Goal: Task Accomplishment & Management: Manage account settings

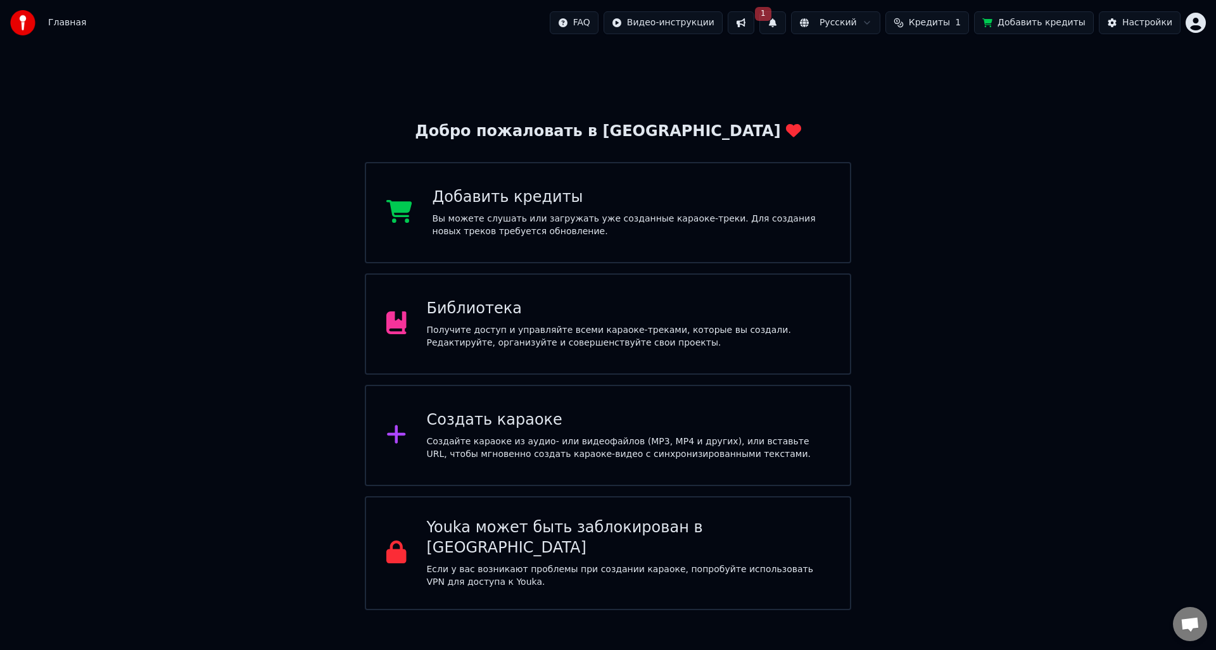
click at [1024, 22] on button "Добавить кредиты" at bounding box center [1034, 22] width 120 height 23
click at [786, 26] on button "1" at bounding box center [772, 22] width 27 height 23
click at [898, 60] on button "Обновить" at bounding box center [893, 62] width 67 height 23
click at [487, 215] on div "Вы можете слушать или загружать уже созданные караоке-треки. Для создания новых…" at bounding box center [632, 225] width 398 height 25
click at [1153, 21] on div "Настройки" at bounding box center [1147, 22] width 50 height 13
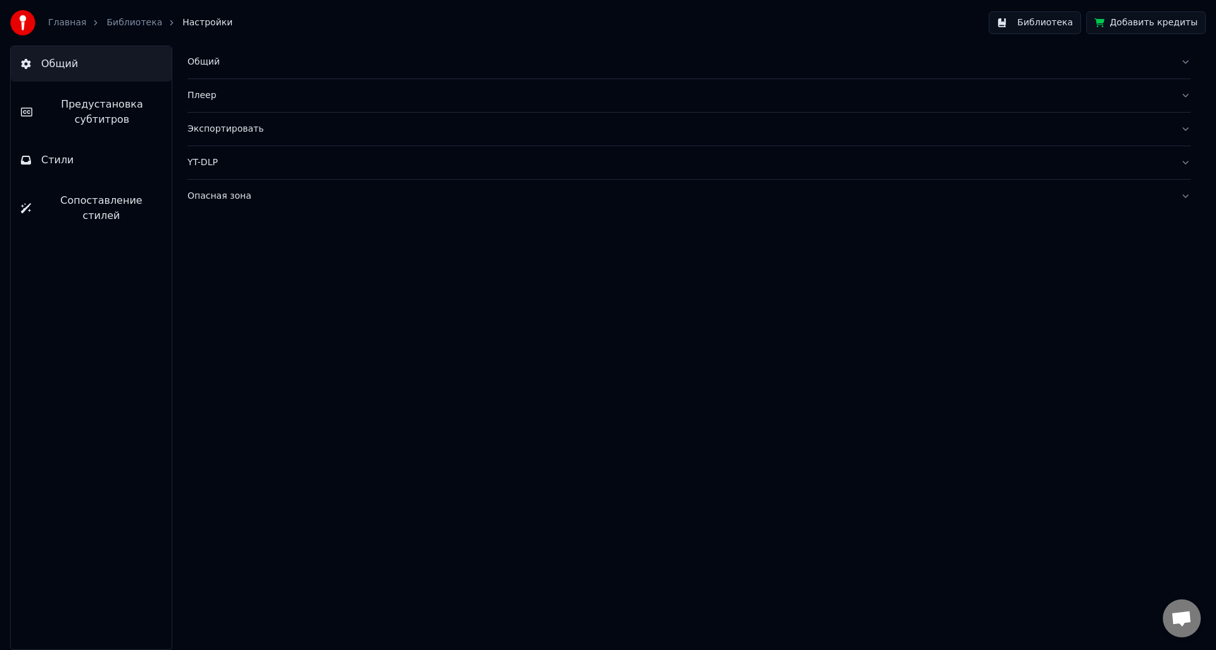
click at [106, 122] on span "Предустановка субтитров" at bounding box center [101, 112] width 119 height 30
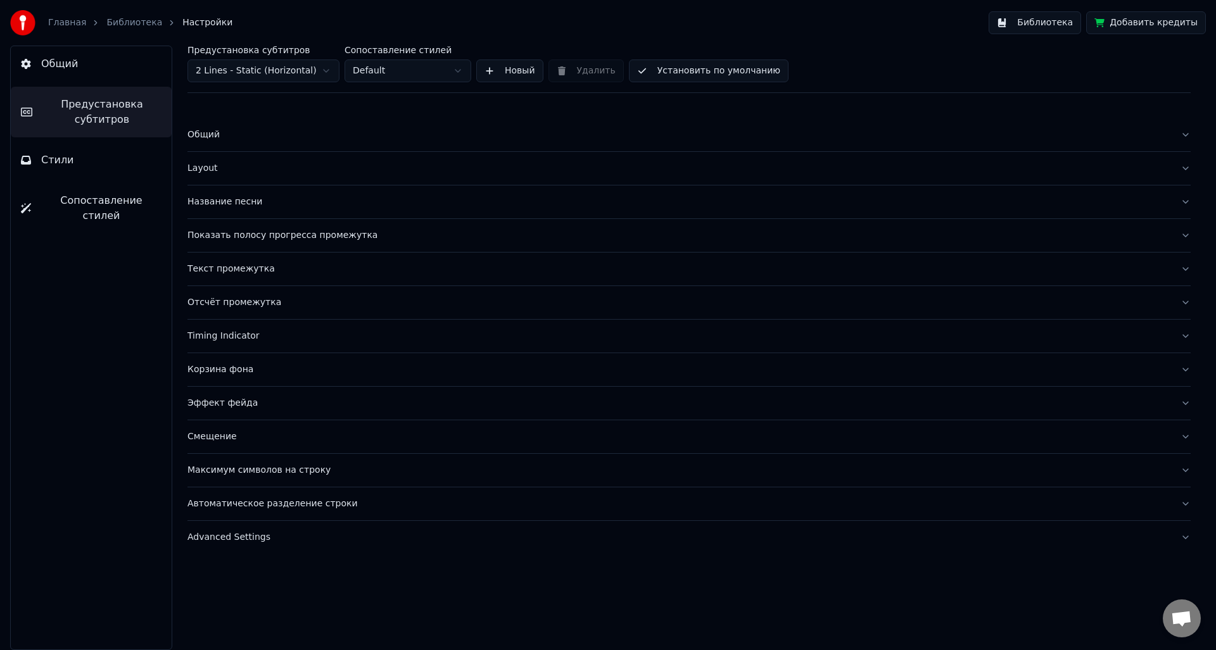
click at [92, 69] on button "Общий" at bounding box center [91, 63] width 161 height 35
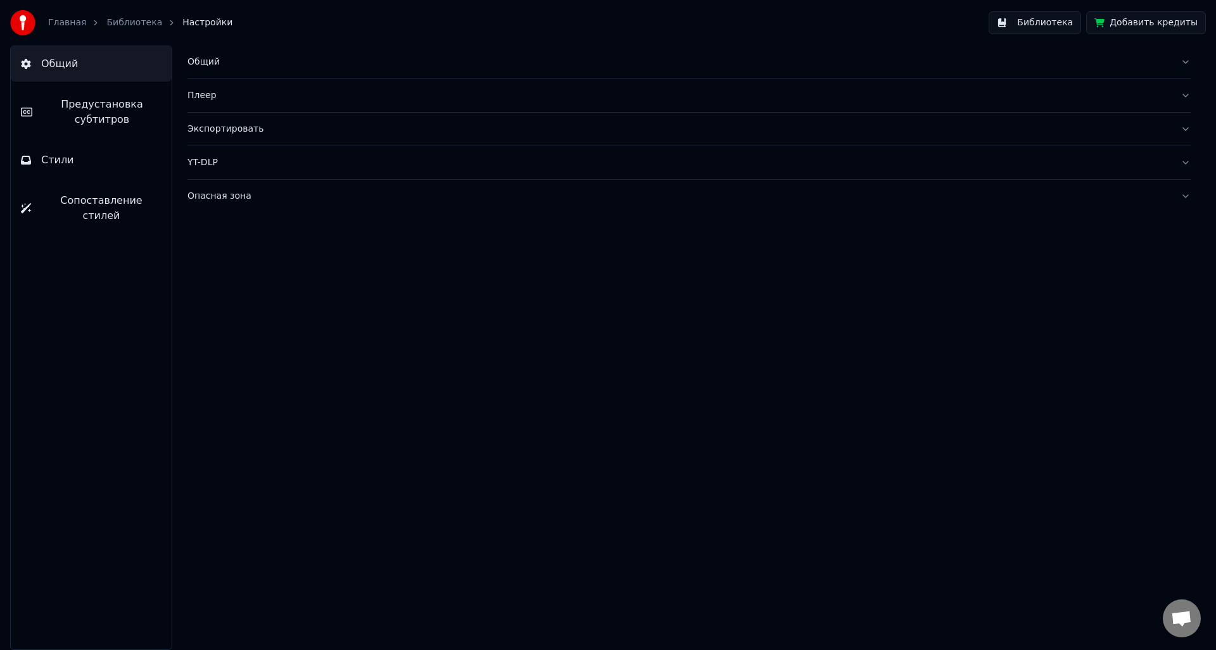
click at [70, 158] on button "Стили" at bounding box center [91, 160] width 161 height 35
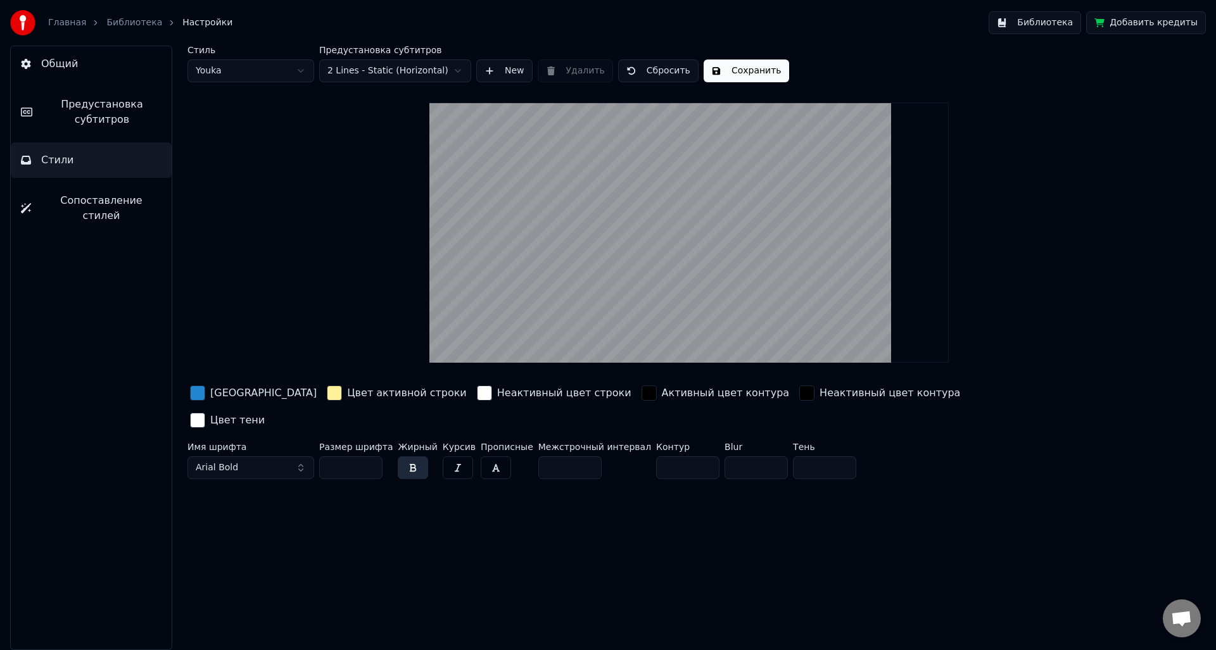
click at [58, 52] on button "Общий" at bounding box center [91, 63] width 161 height 35
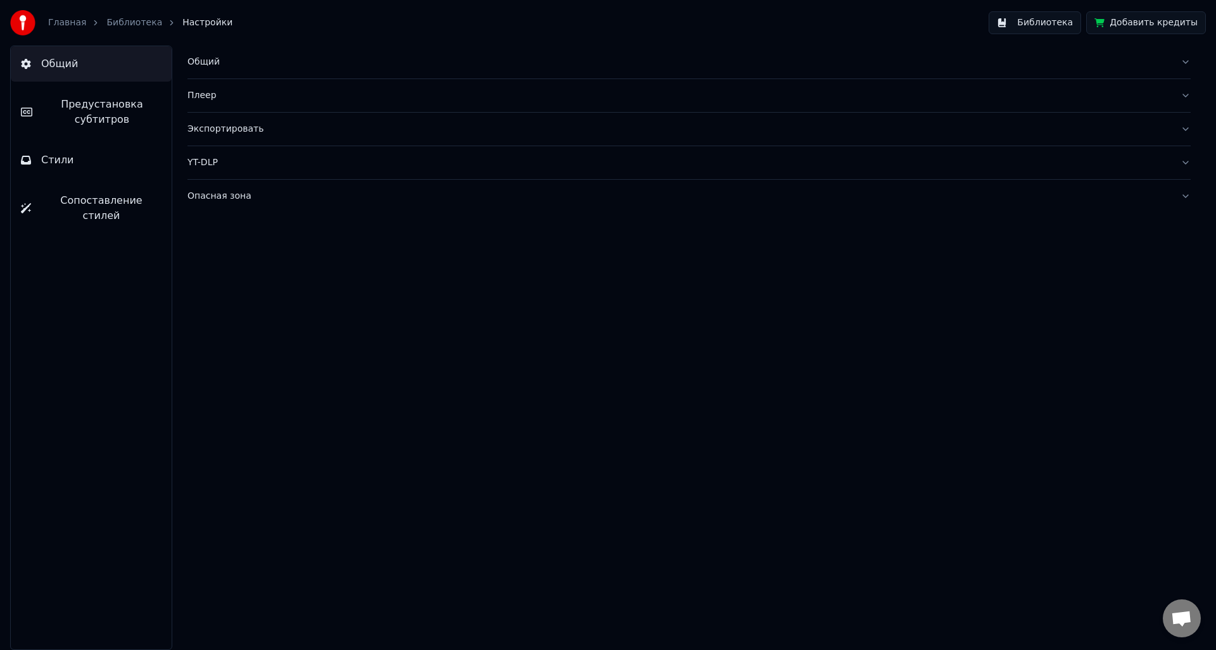
click at [60, 22] on link "Главная" at bounding box center [67, 22] width 38 height 13
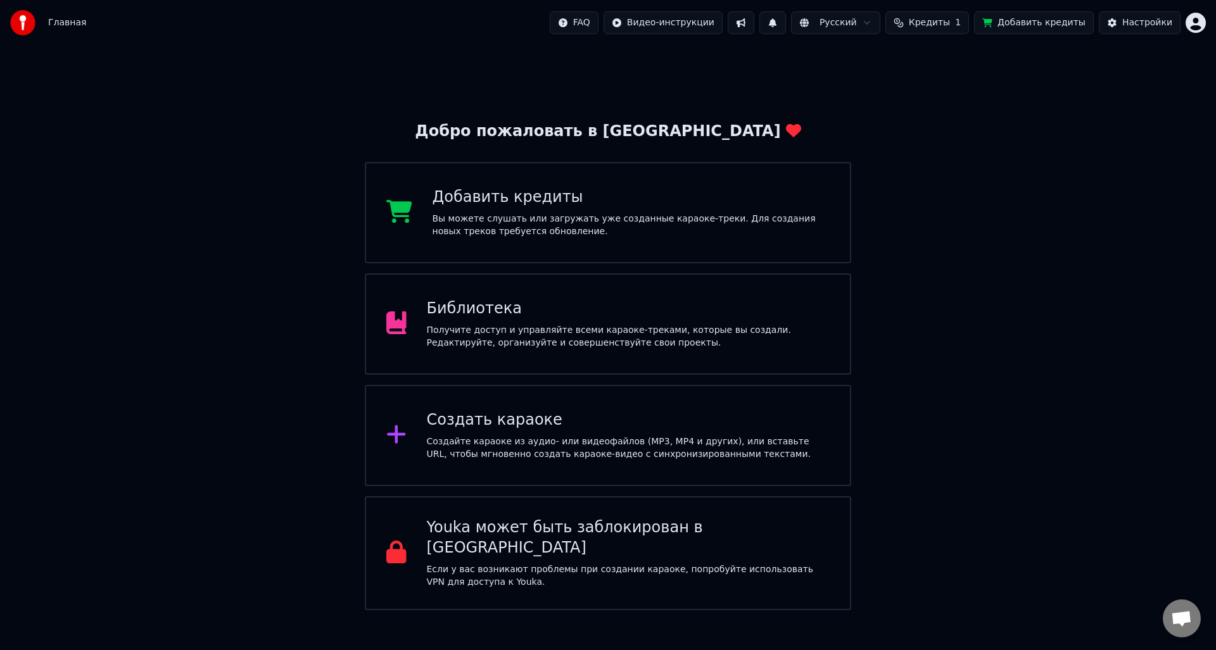
click at [573, 535] on div "Youka может быть заблокирован в [GEOGRAPHIC_DATA]" at bounding box center [628, 538] width 403 height 41
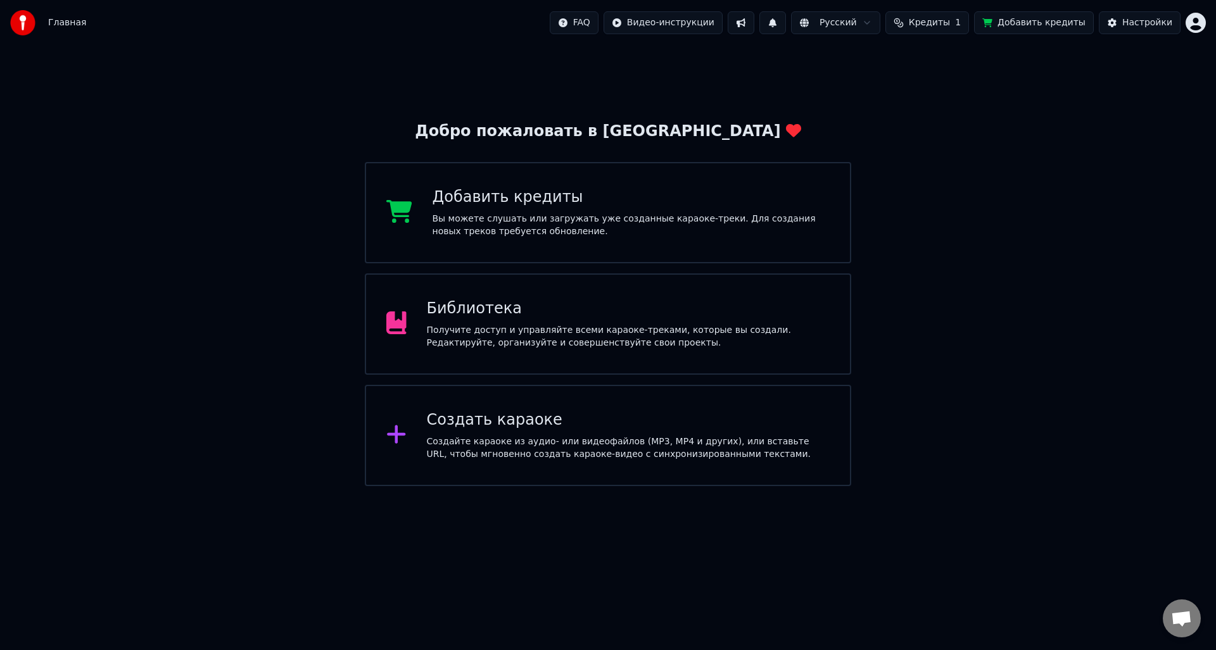
click at [949, 25] on span "Кредиты" at bounding box center [929, 22] width 41 height 13
click at [935, 118] on button "Обновить" at bounding box center [944, 117] width 77 height 23
click at [604, 224] on div "Вы можете слушать или загружать уже созданные караоке-треки. Для создания новых…" at bounding box center [632, 225] width 398 height 25
click at [1193, 27] on html "Главная FAQ Видео-инструкции Русский Кредиты 1 Добавить кредиты Настройки Добро…" at bounding box center [608, 243] width 1216 height 486
click at [1101, 75] on span "Оплата" at bounding box center [1110, 81] width 34 height 13
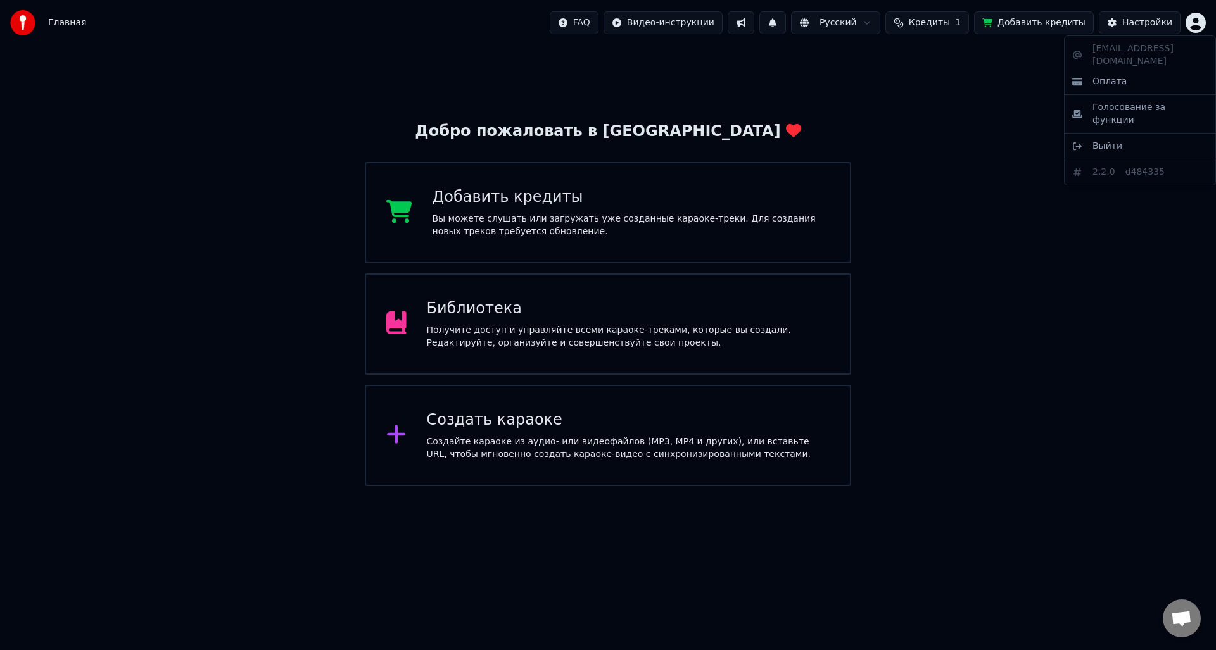
click at [1198, 29] on html "Главная FAQ Видео-инструкции Русский Кредиты 1 Добавить кредиты Настройки Добро…" at bounding box center [608, 243] width 1216 height 486
click at [1136, 23] on html "Главная FAQ Видео-инструкции Русский Кредиты 1 Добавить кредиты Настройки Добро…" at bounding box center [608, 243] width 1216 height 486
click at [1136, 23] on div "Настройки" at bounding box center [1147, 22] width 50 height 13
